Goal: Task Accomplishment & Management: Manage account settings

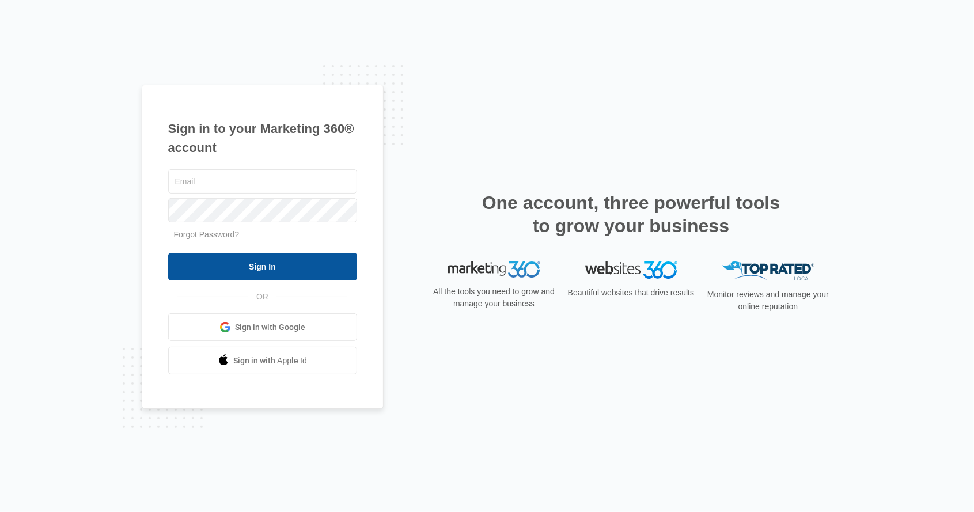
type input "[PERSON_NAME][EMAIL_ADDRESS][DOMAIN_NAME]"
click at [266, 276] on input "Sign In" at bounding box center [262, 267] width 189 height 28
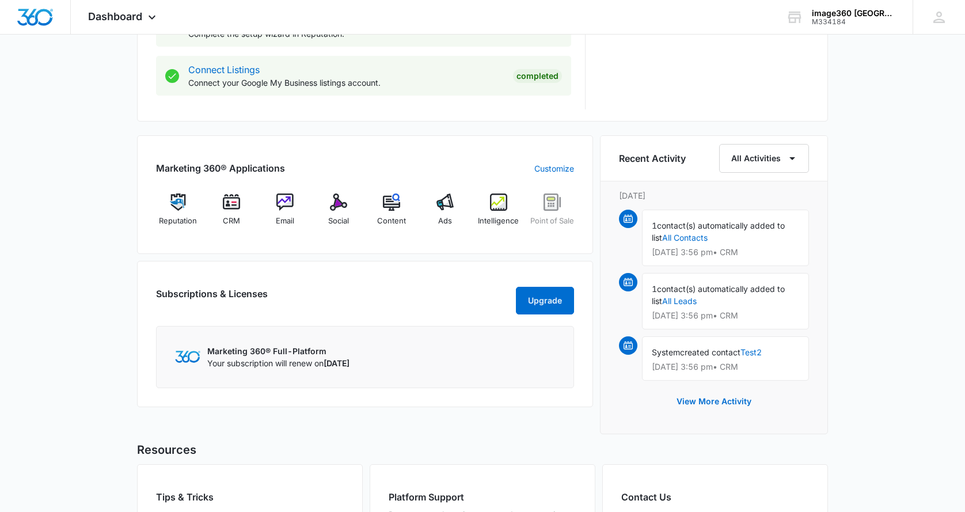
scroll to position [625, 0]
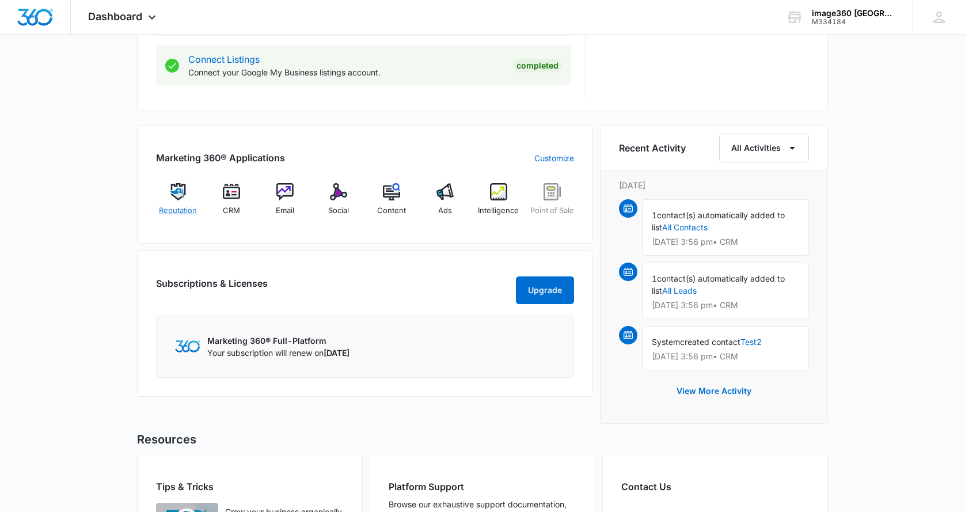
click at [173, 197] on img at bounding box center [177, 191] width 17 height 17
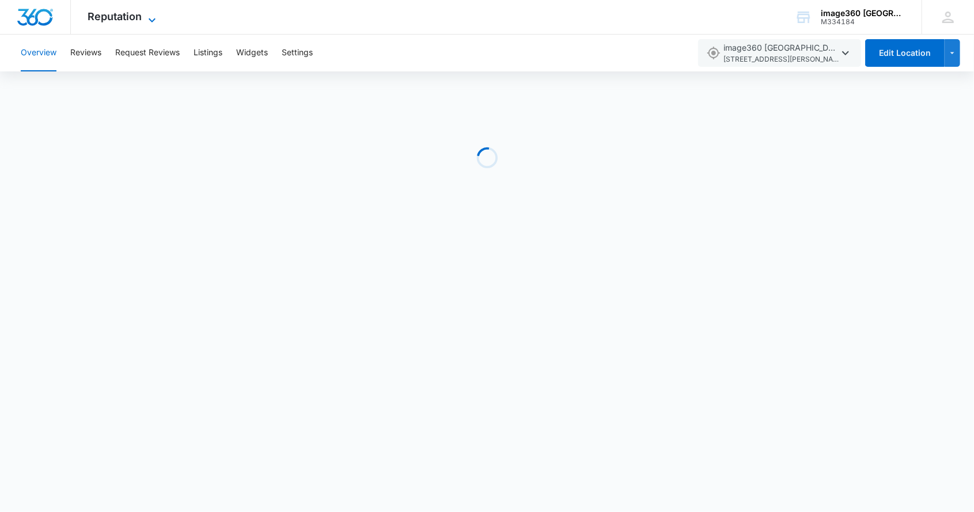
click at [137, 18] on span "Reputation" at bounding box center [115, 16] width 54 height 12
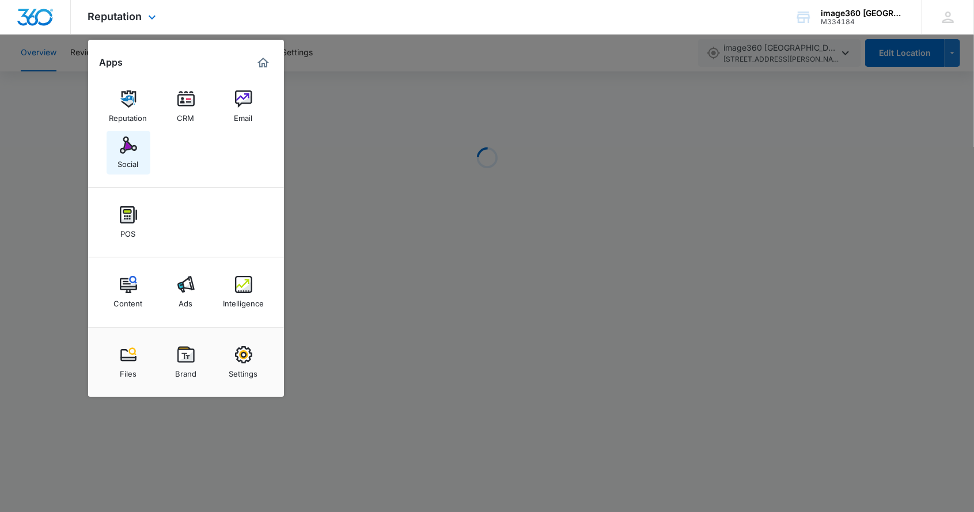
click at [134, 162] on div "Social" at bounding box center [128, 161] width 21 height 15
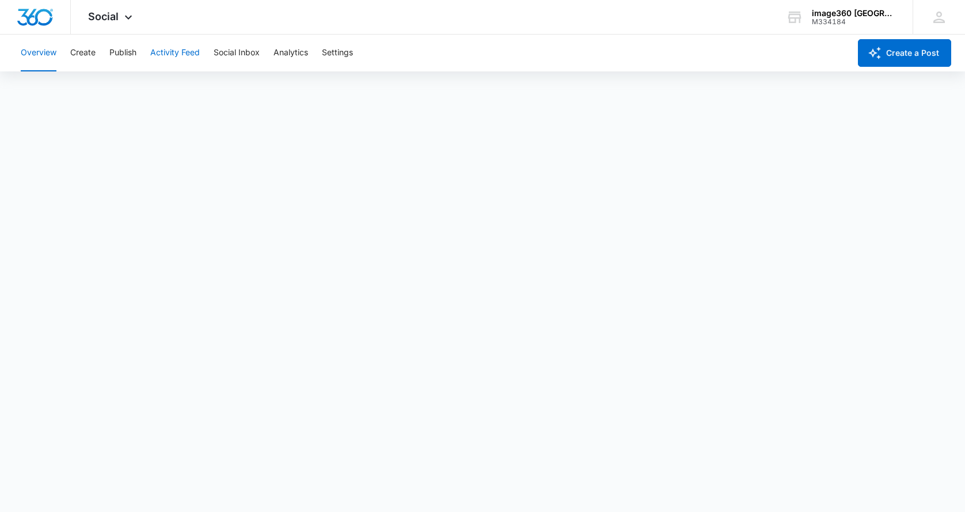
click at [173, 55] on button "Activity Feed" at bounding box center [175, 53] width 50 height 37
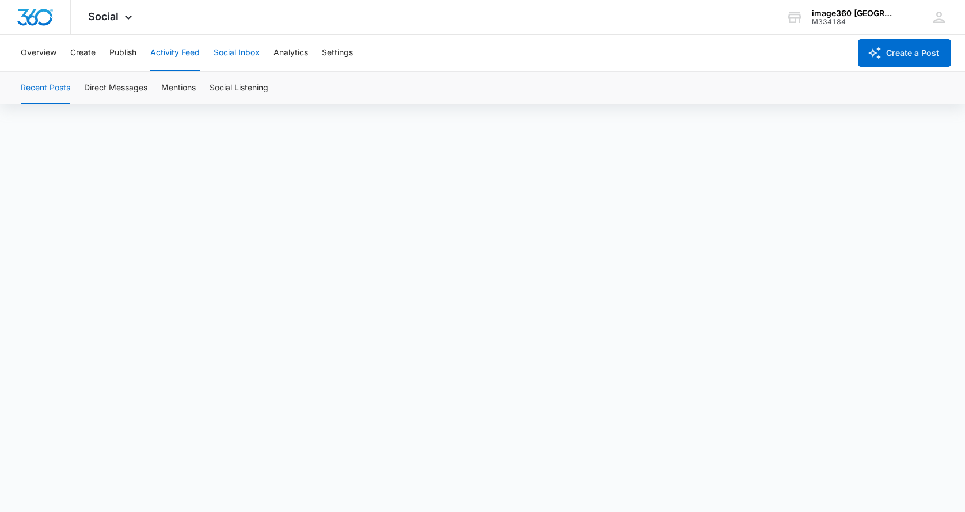
click at [242, 50] on button "Social Inbox" at bounding box center [237, 53] width 46 height 37
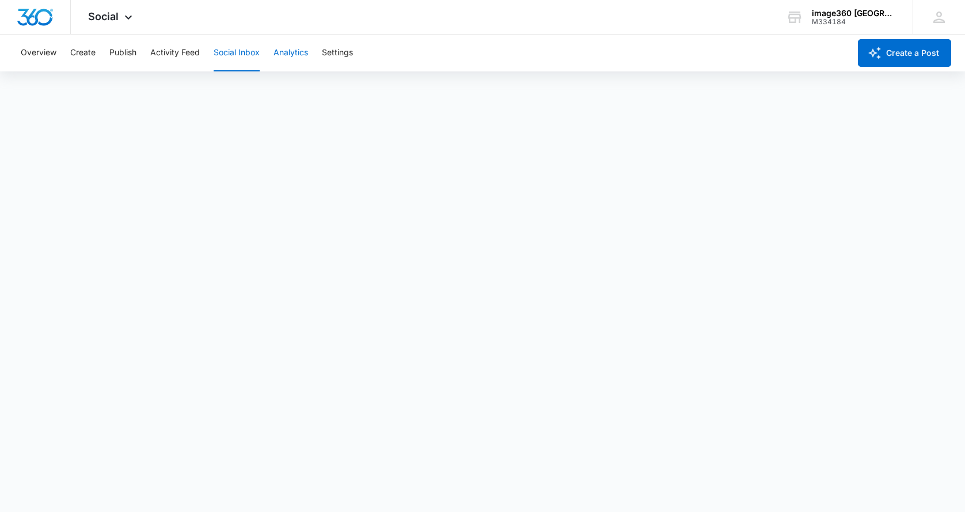
click at [298, 53] on button "Analytics" at bounding box center [291, 53] width 35 height 37
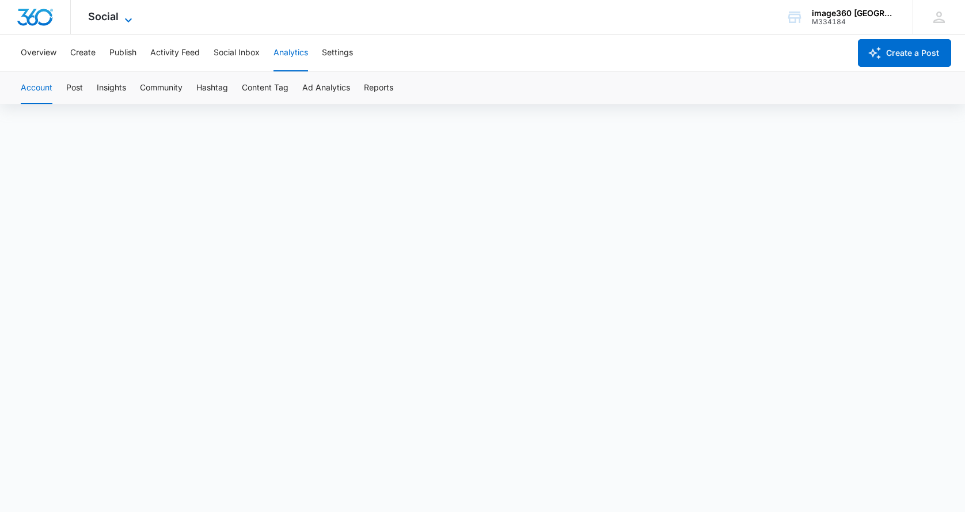
click at [124, 16] on icon at bounding box center [129, 20] width 14 height 14
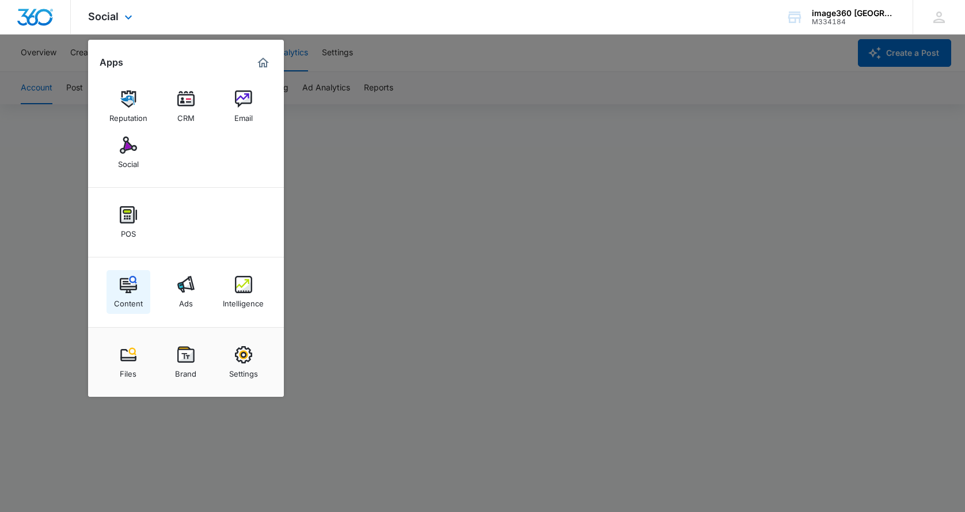
click at [132, 280] on img at bounding box center [128, 284] width 17 height 17
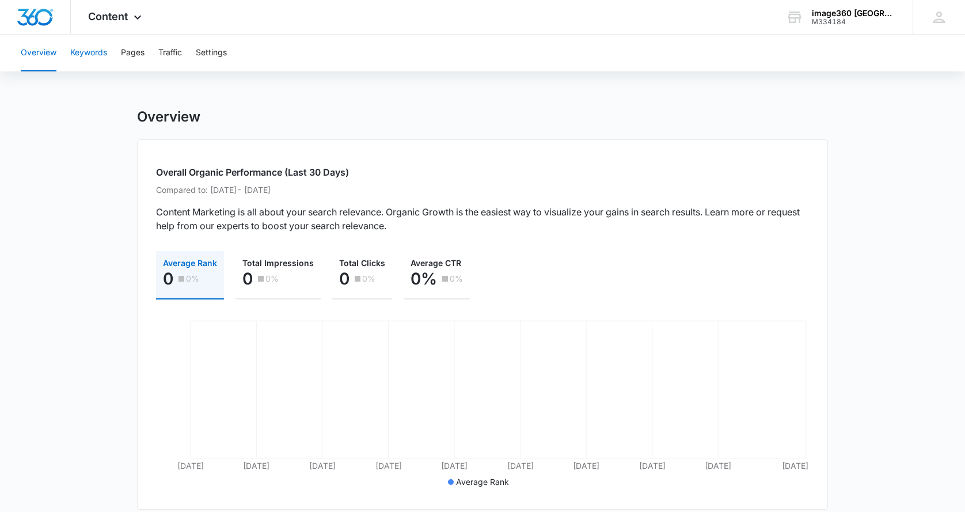
click at [93, 48] on button "Keywords" at bounding box center [88, 53] width 37 height 37
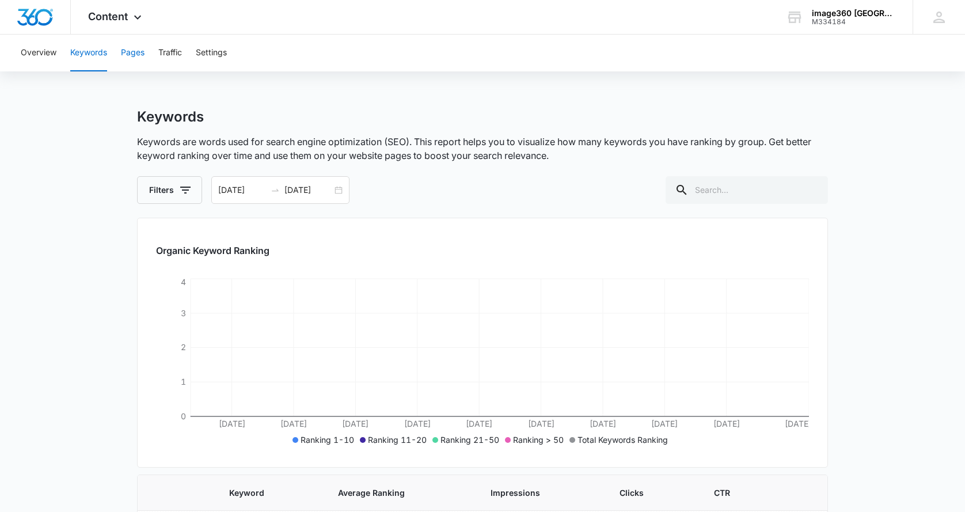
click at [131, 53] on button "Pages" at bounding box center [133, 53] width 24 height 37
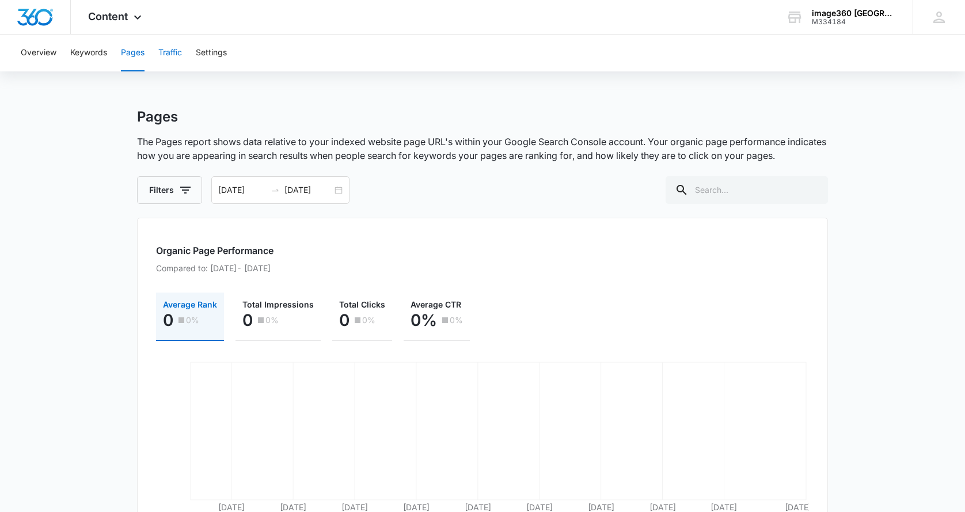
click at [175, 59] on button "Traffic" at bounding box center [170, 53] width 24 height 37
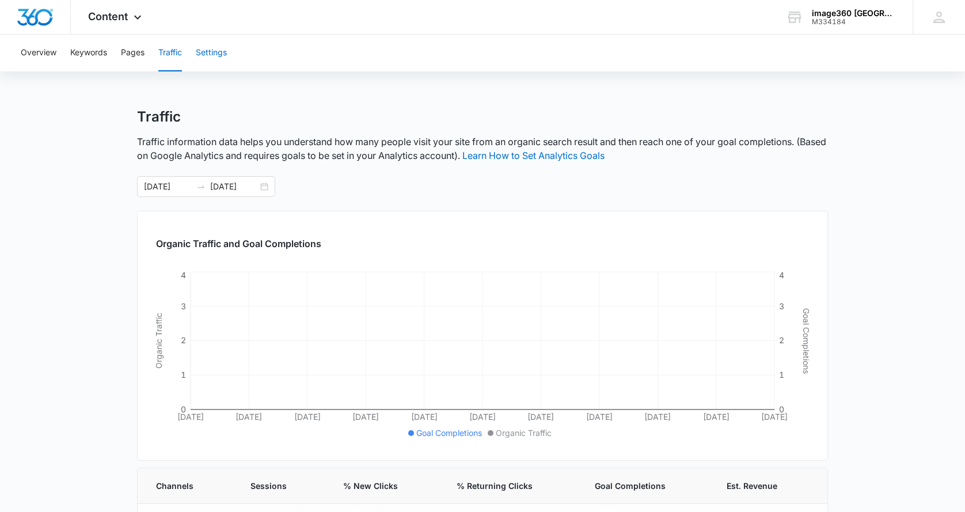
scroll to position [40, 0]
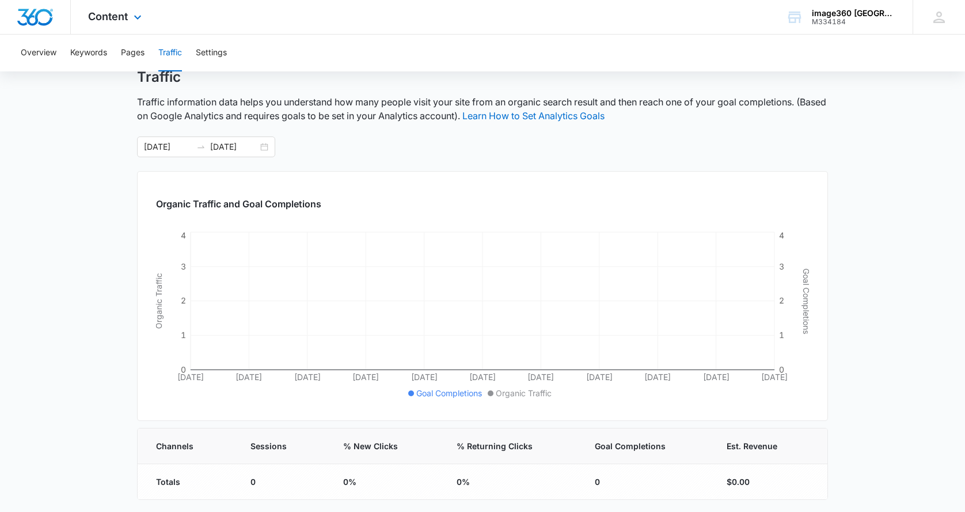
click at [129, 13] on div "Content Apps Reputation CRM Email Social POS Content Ads Intelligence Files Bra…" at bounding box center [116, 17] width 91 height 34
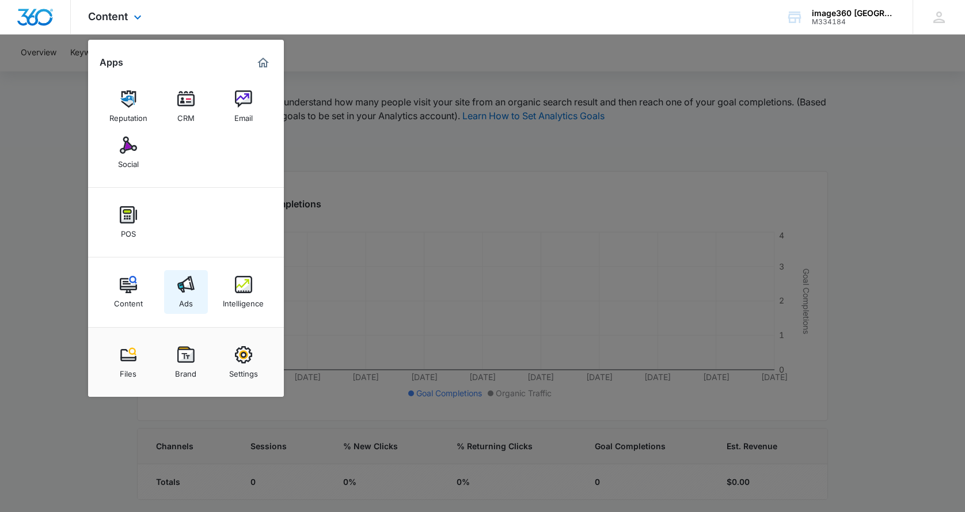
click at [182, 291] on img at bounding box center [185, 284] width 17 height 17
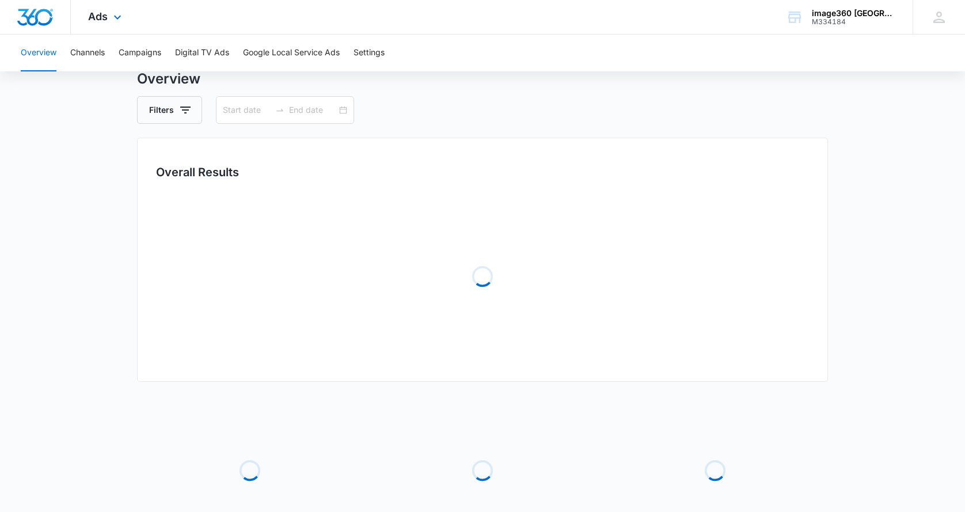
type input "08/03/2025"
type input "09/02/2025"
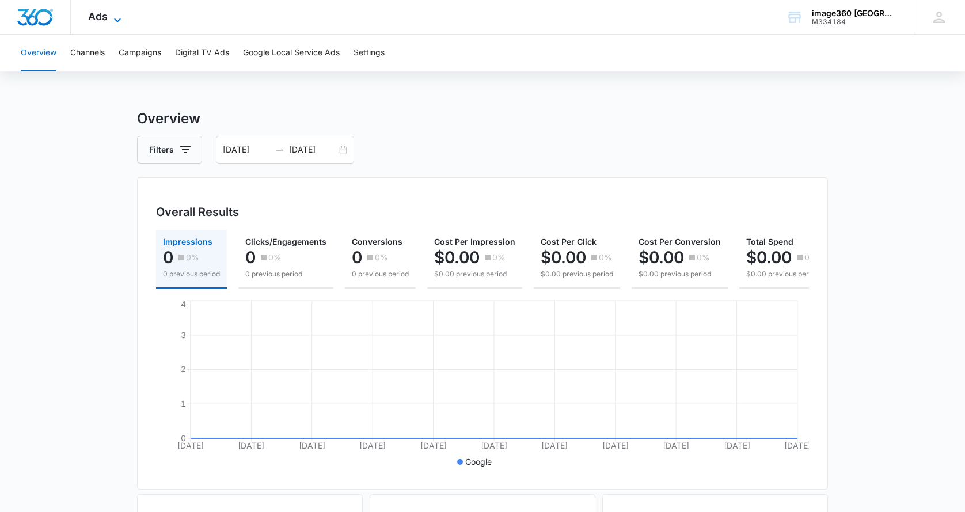
click at [121, 14] on icon at bounding box center [118, 20] width 14 height 14
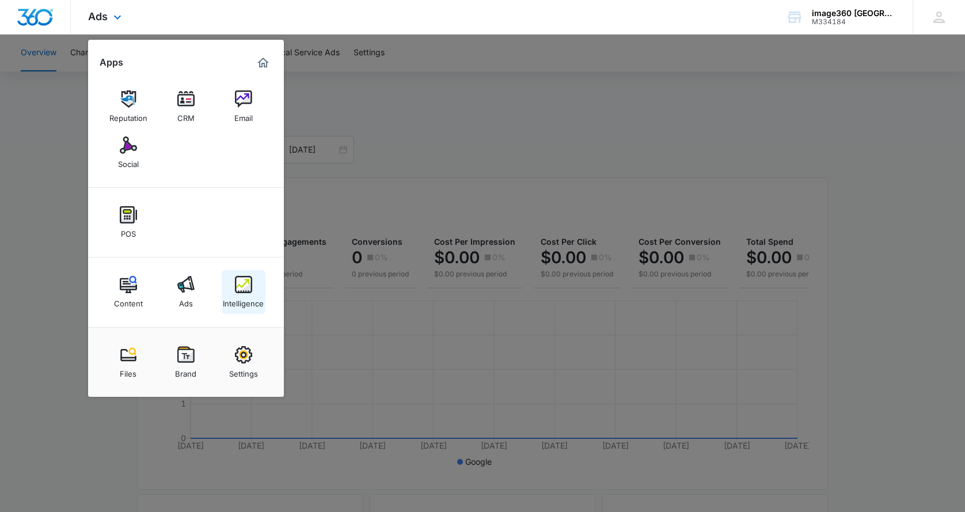
click at [244, 293] on div "Intelligence" at bounding box center [243, 300] width 41 height 15
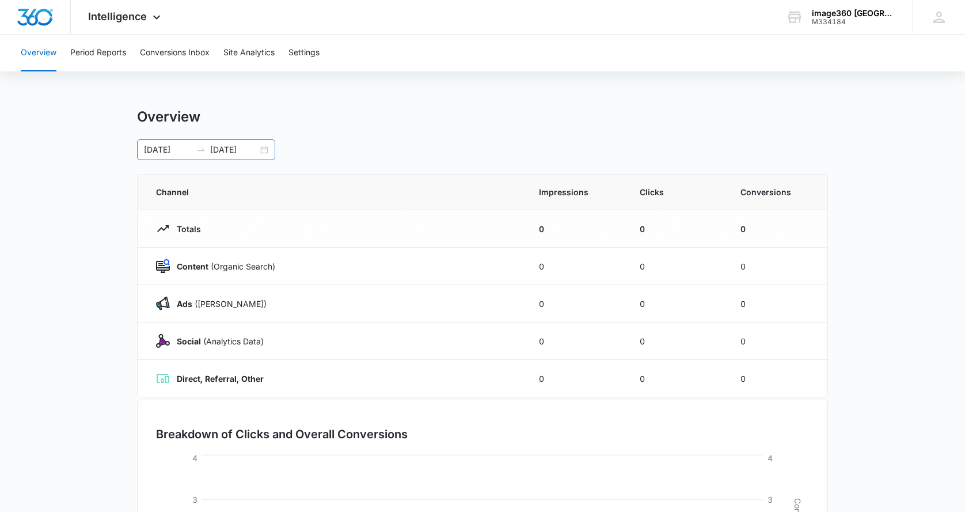
click at [264, 148] on div "08/03/2025 09/02/2025" at bounding box center [206, 149] width 138 height 21
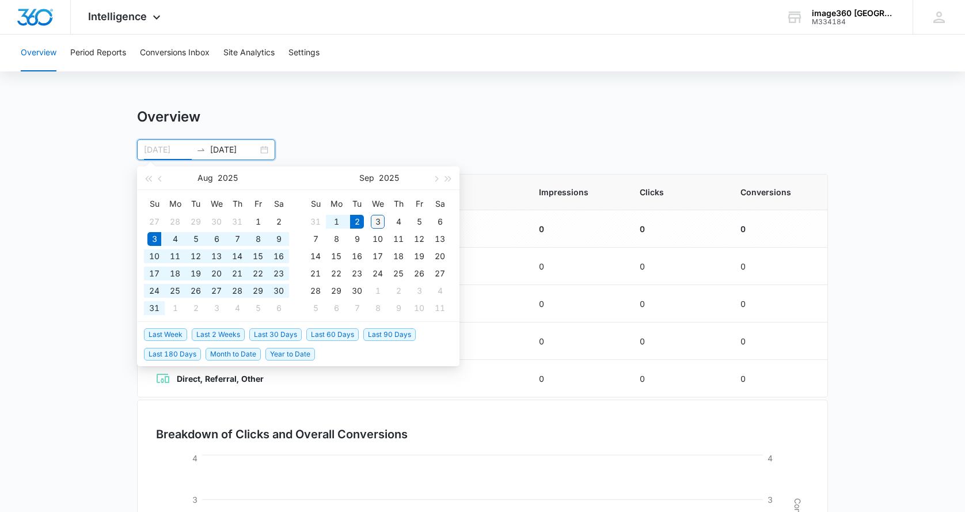
type input "09/03/2025"
click at [377, 223] on div "3" at bounding box center [378, 222] width 14 height 14
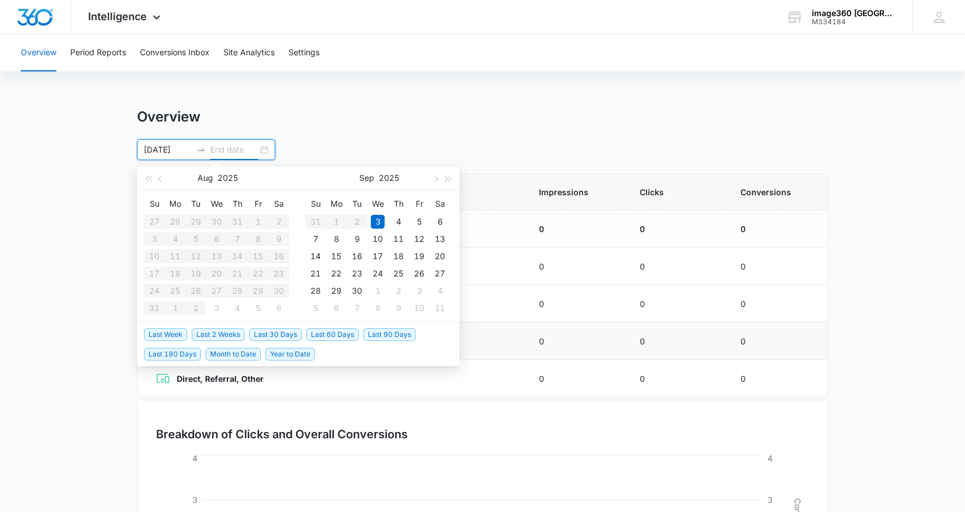
type input "09/04/2025"
type input "09/09/2025"
type input "09/03/2025"
click at [378, 217] on div "3" at bounding box center [378, 222] width 14 height 14
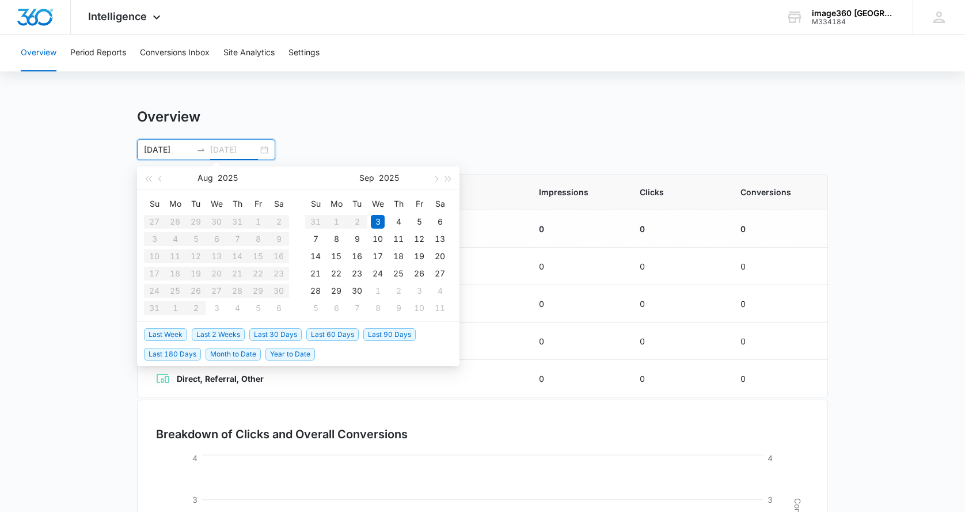
type input "08/03/2025"
type input "09/02/2025"
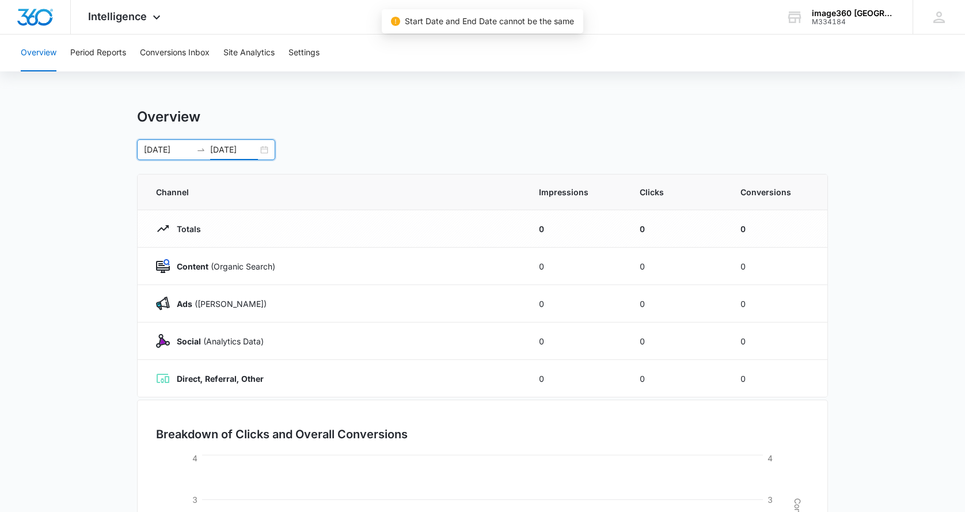
click at [268, 148] on div "08/03/2025 09/02/2025" at bounding box center [206, 149] width 138 height 21
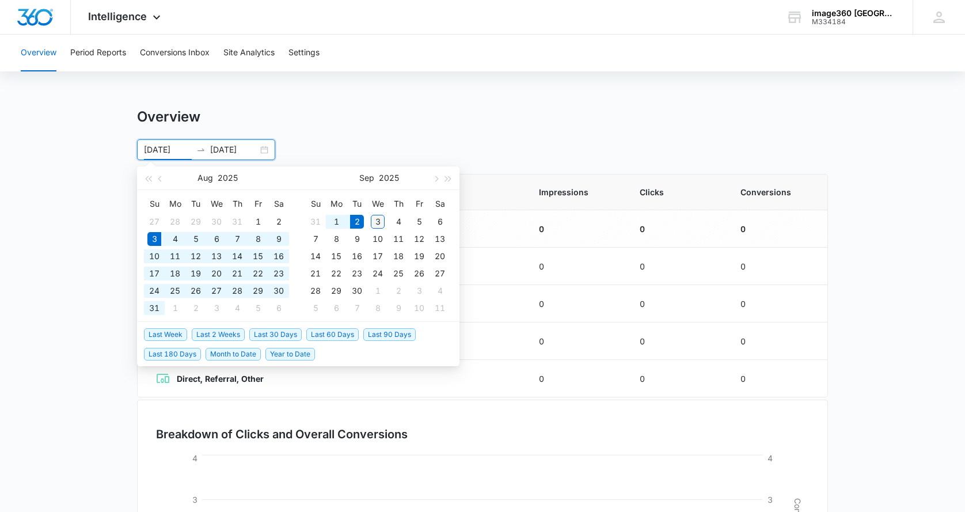
type input "09/03/2025"
click at [374, 218] on div "3" at bounding box center [378, 222] width 14 height 14
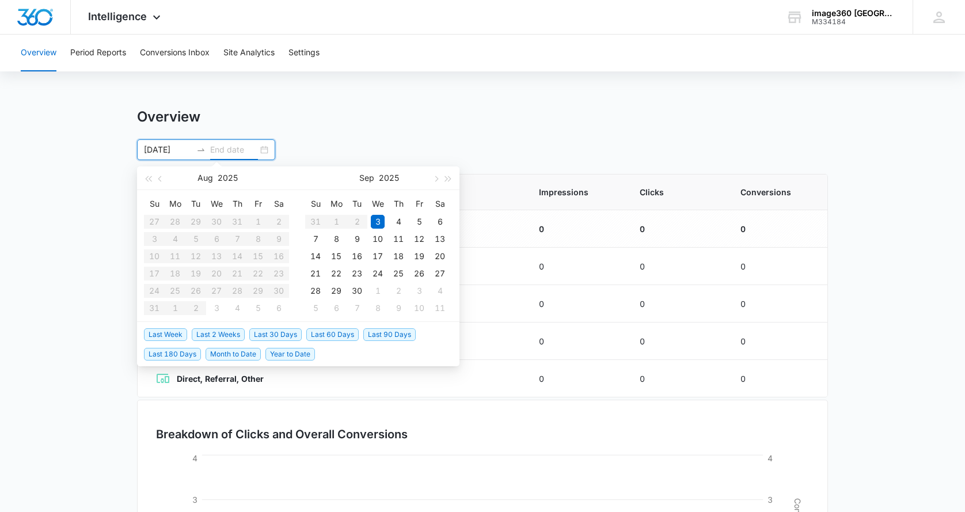
click at [374, 218] on div "3" at bounding box center [378, 222] width 14 height 14
type input "09/03/2025"
type input "08/03/2025"
type input "09/02/2025"
